Goal: Find specific page/section: Find specific page/section

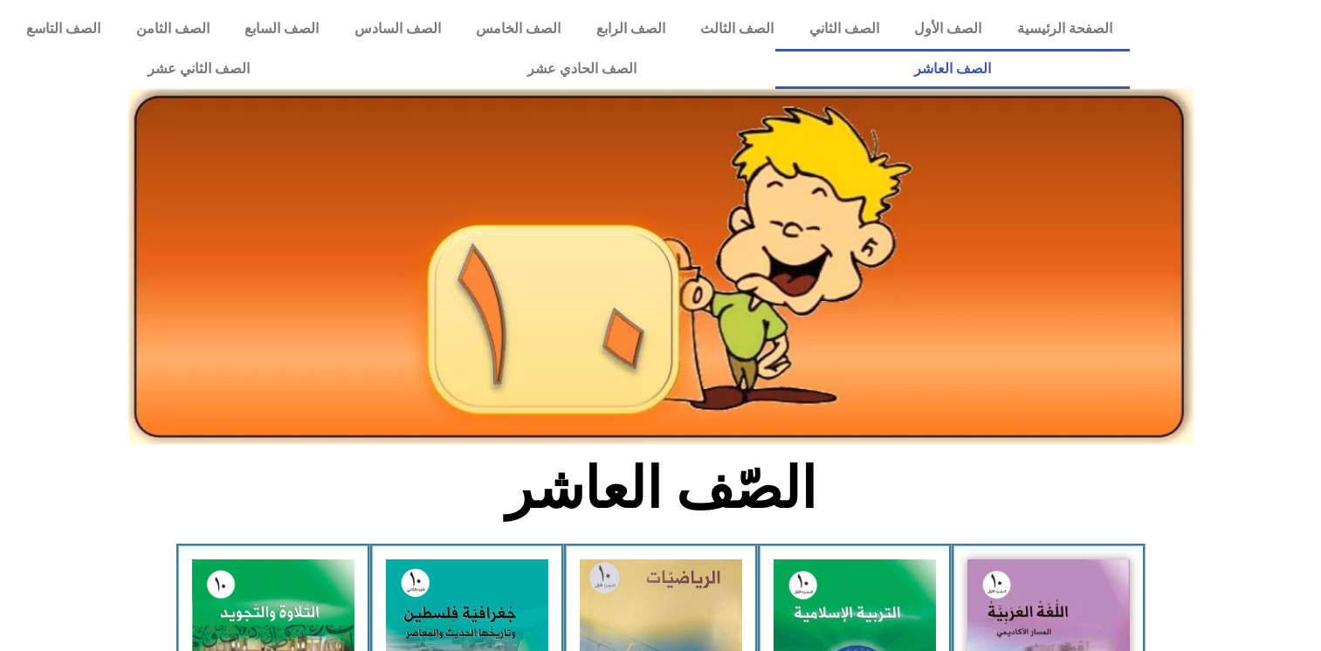
scroll to position [284, 0]
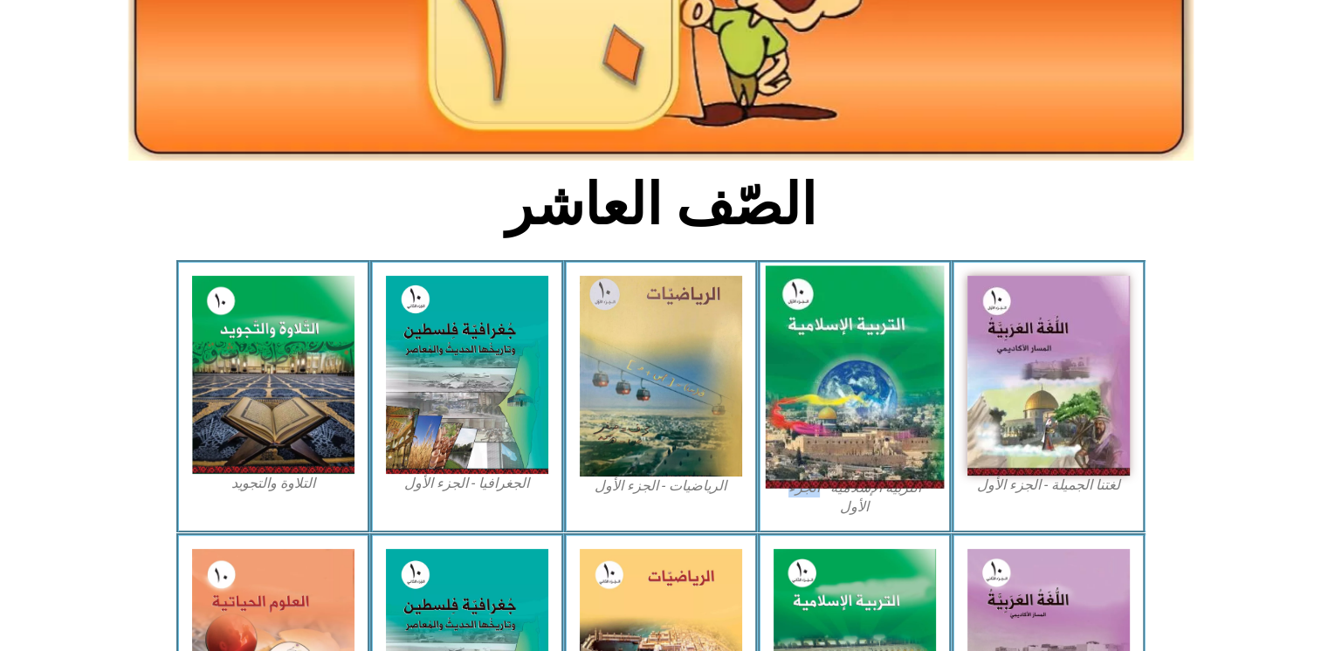
drag, startPoint x: 0, startPoint y: 0, endPoint x: 810, endPoint y: 402, distance: 904.6
click at [810, 402] on img at bounding box center [854, 377] width 179 height 223
click at [799, 321] on img at bounding box center [854, 377] width 179 height 223
click at [799, 323] on img at bounding box center [854, 377] width 179 height 223
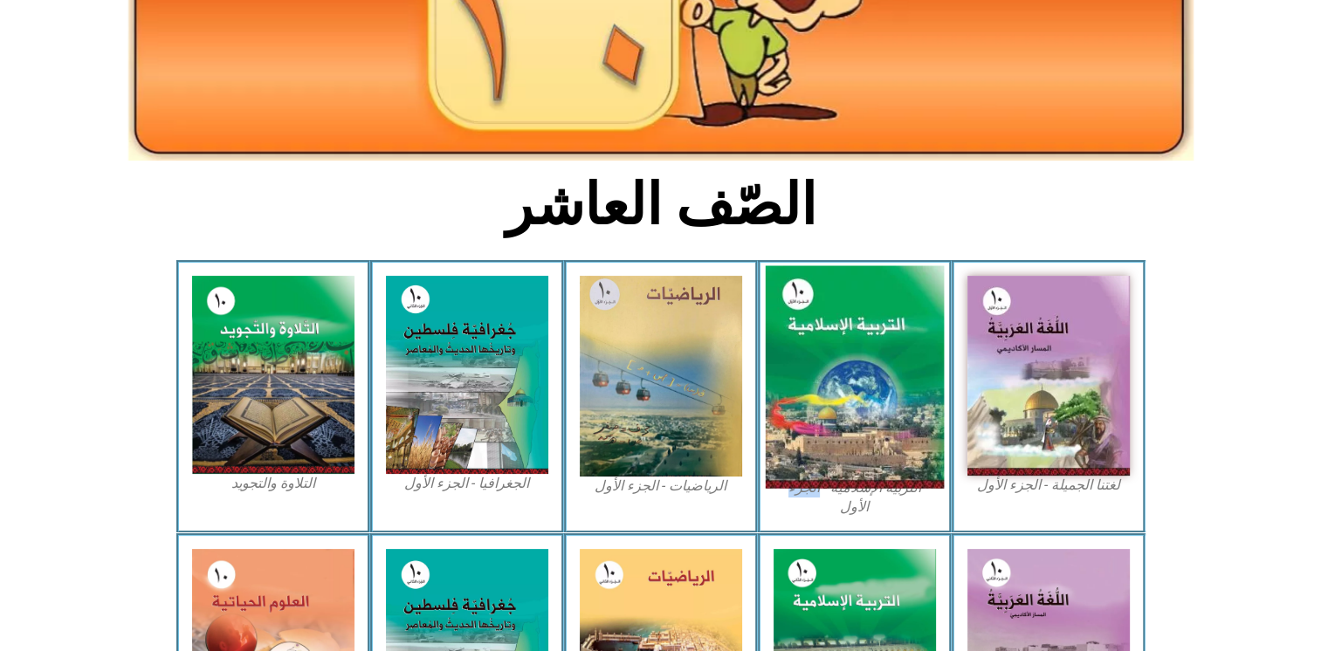
click at [799, 323] on img at bounding box center [854, 377] width 179 height 223
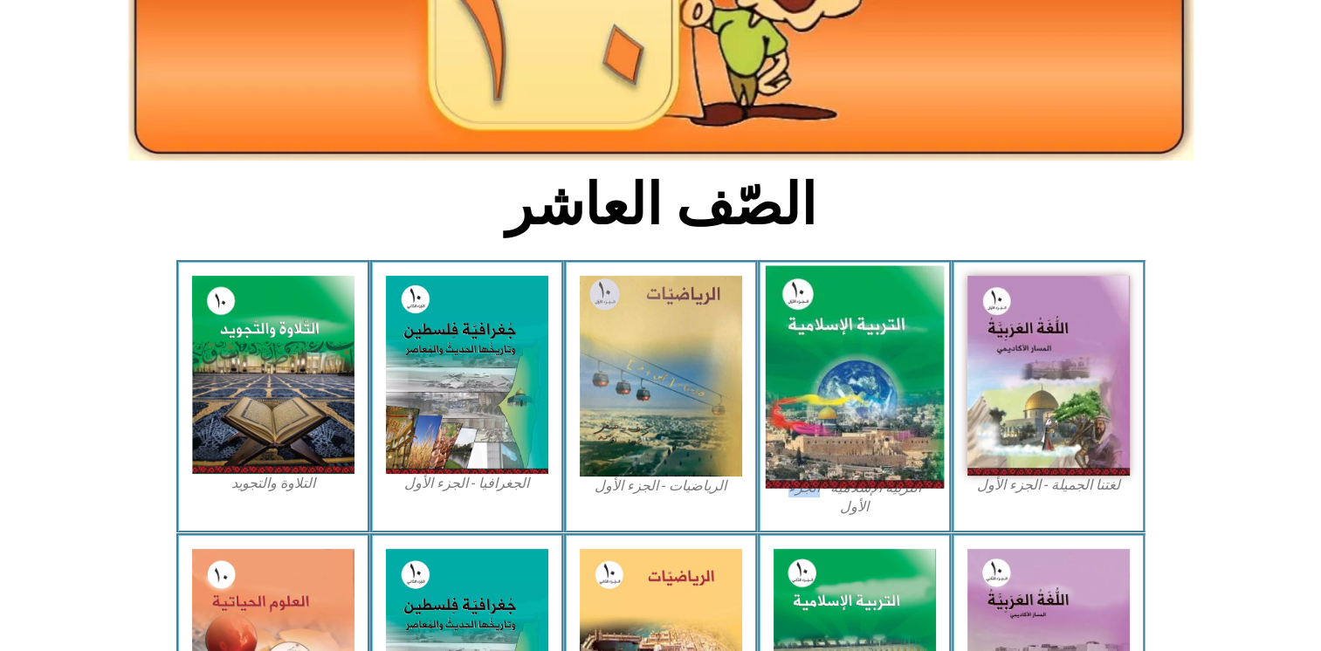
drag, startPoint x: 799, startPoint y: 323, endPoint x: 805, endPoint y: 330, distance: 9.3
click at [805, 330] on img at bounding box center [854, 377] width 179 height 223
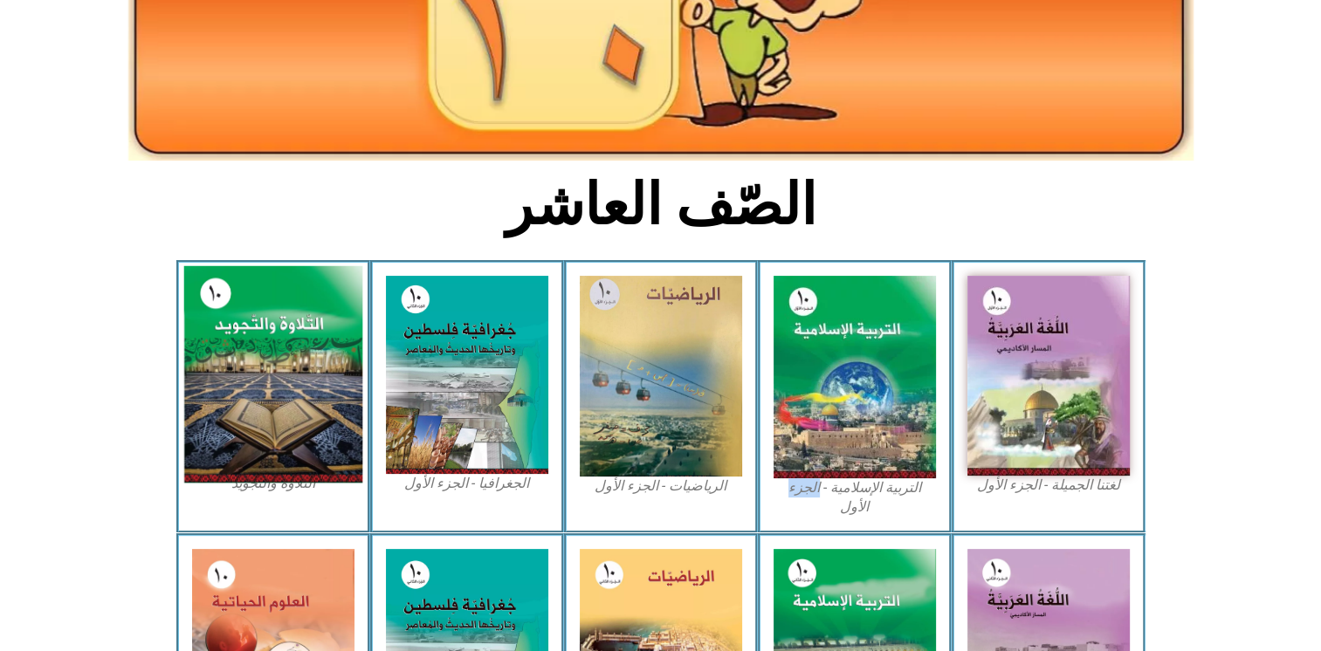
click at [328, 332] on img at bounding box center [272, 374] width 179 height 217
